Goal: Transaction & Acquisition: Purchase product/service

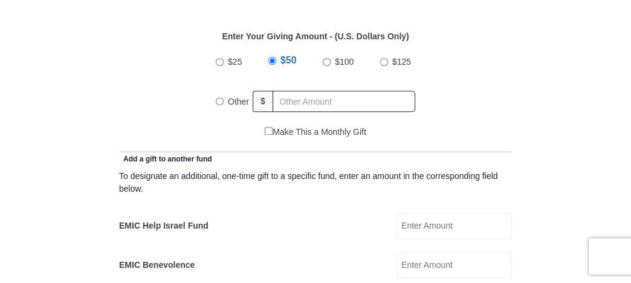
scroll to position [604, 0]
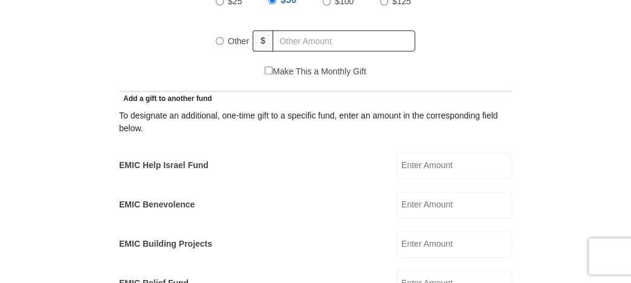
click at [406, 169] on input "EMIC Help Israel Fund" at bounding box center [453, 165] width 115 height 27
type input "50.00"
click at [405, 241] on input "EMIC Building Projects" at bounding box center [453, 244] width 115 height 27
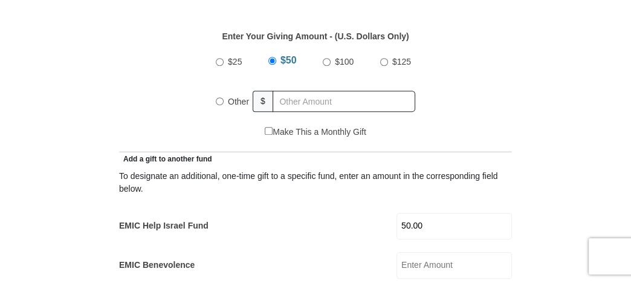
type input "50.00"
click at [217, 101] on input "Other" at bounding box center [220, 101] width 8 height 8
radio input "true"
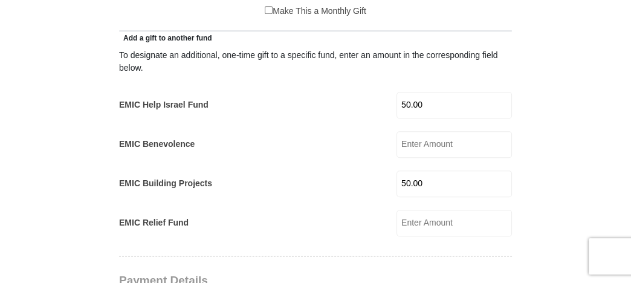
scroll to position [725, 0]
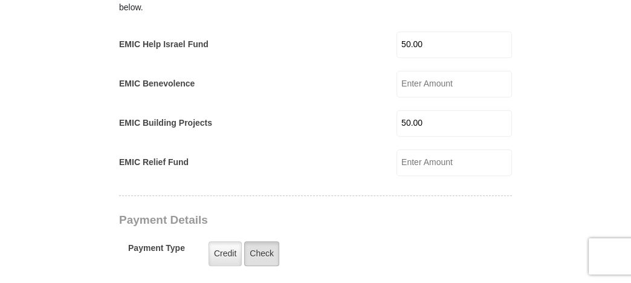
type input "250.00"
click at [262, 251] on label "Check" at bounding box center [261, 253] width 35 height 25
click at [0, 0] on input "Check" at bounding box center [0, 0] width 0 height 0
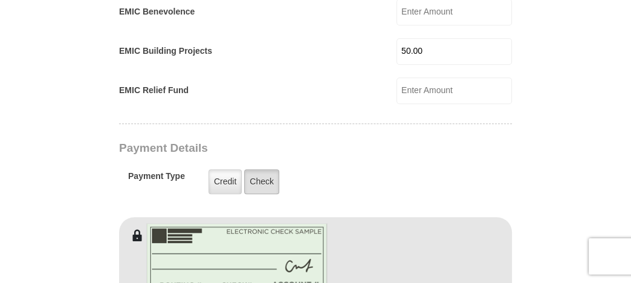
scroll to position [785, 0]
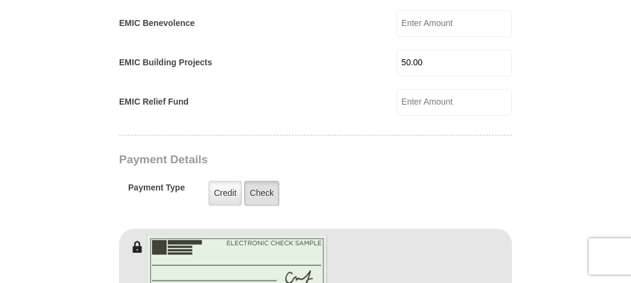
click at [264, 191] on label "Check" at bounding box center [261, 193] width 35 height 25
click at [0, 0] on input "Check" at bounding box center [0, 0] width 0 height 0
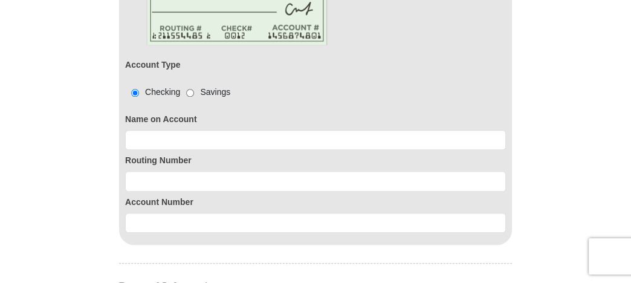
scroll to position [1087, 0]
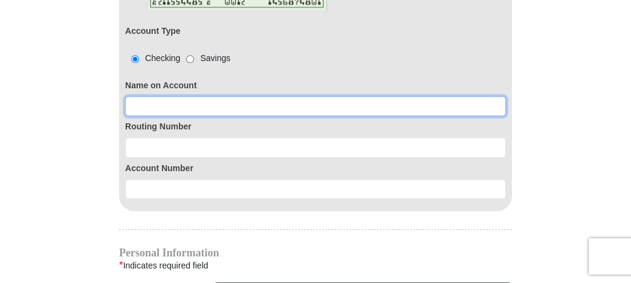
click at [142, 106] on input at bounding box center [315, 106] width 380 height 21
type input "[PERSON_NAME]"
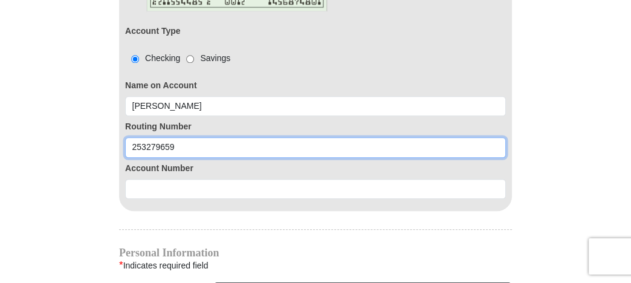
type input "253279659"
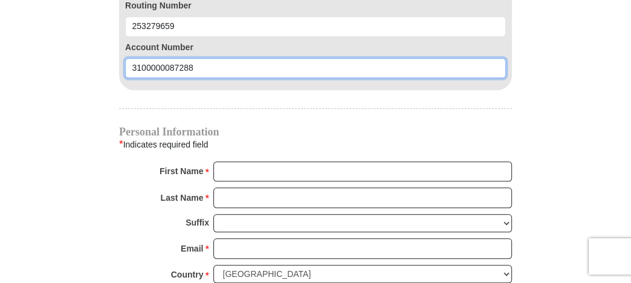
scroll to position [1268, 0]
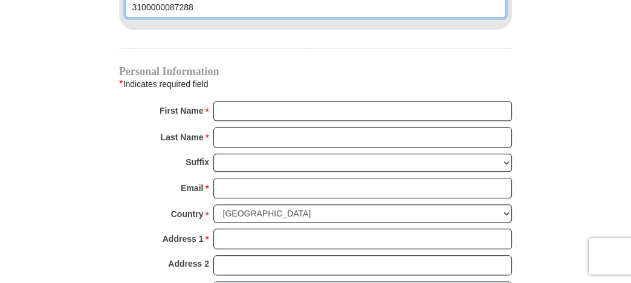
type input "3100000087288"
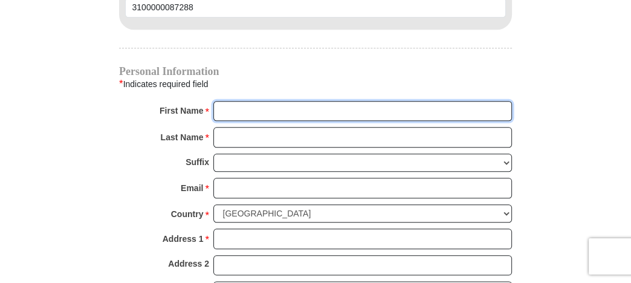
click at [218, 105] on input "First Name *" at bounding box center [362, 111] width 298 height 21
type input "[PERSON_NAME]"
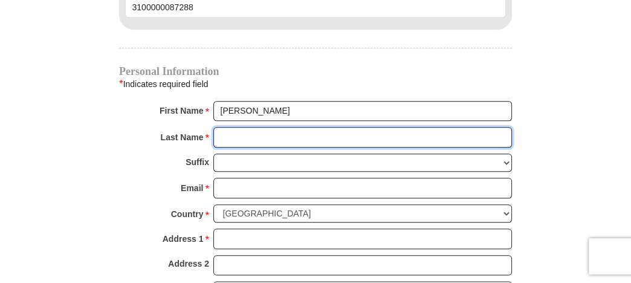
type input "Gligoroff"
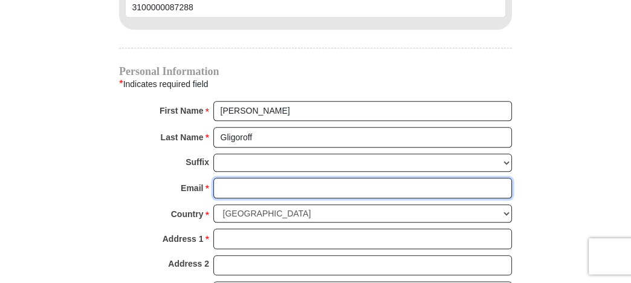
type input "[EMAIL_ADDRESS][DOMAIN_NAME]"
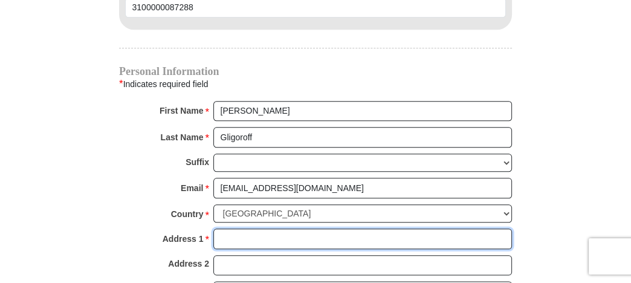
type input "[STREET_ADDRESS]"
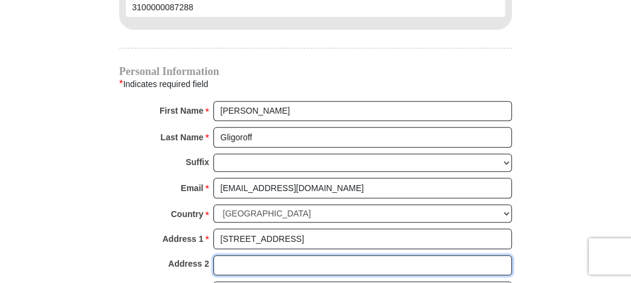
type input "Apartment 302"
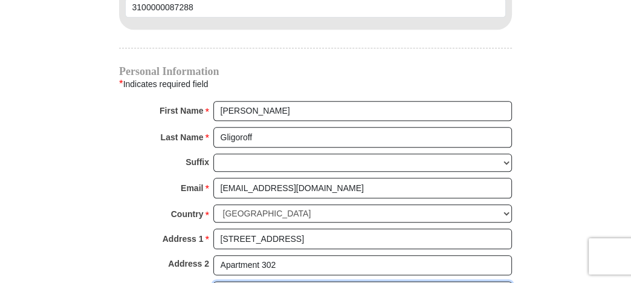
type input "[GEOGRAPHIC_DATA]"
select select "[GEOGRAPHIC_DATA]"
type input "76071"
type input "8037922447"
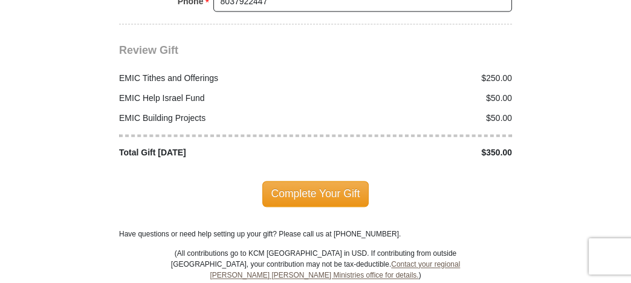
scroll to position [1691, 0]
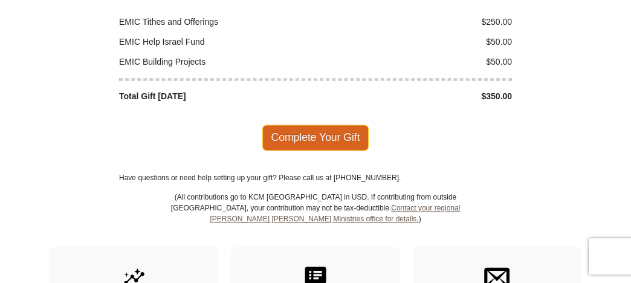
click at [307, 126] on span "Complete Your Gift" at bounding box center [315, 136] width 107 height 25
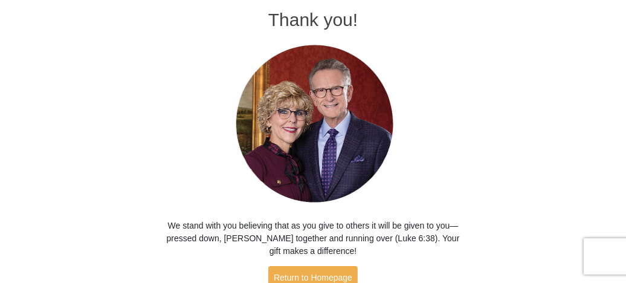
scroll to position [121, 0]
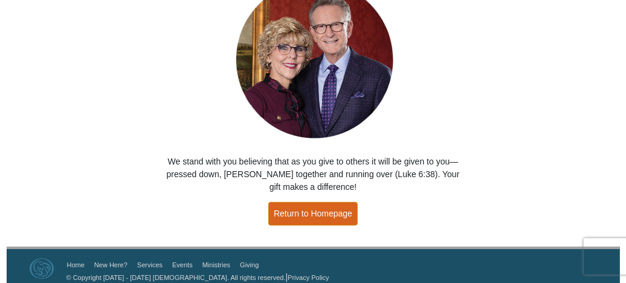
click at [308, 210] on link "Return to Homepage" at bounding box center [312, 214] width 89 height 24
